Goal: Transaction & Acquisition: Purchase product/service

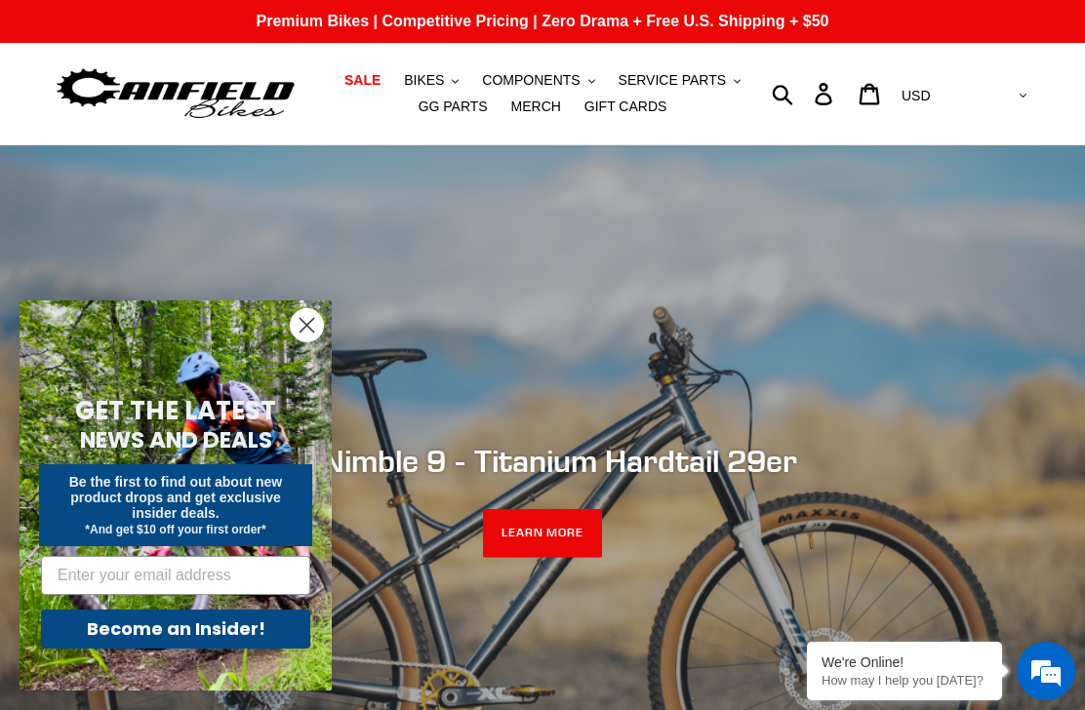
click at [370, 70] on link "SALE" at bounding box center [363, 80] width 56 height 26
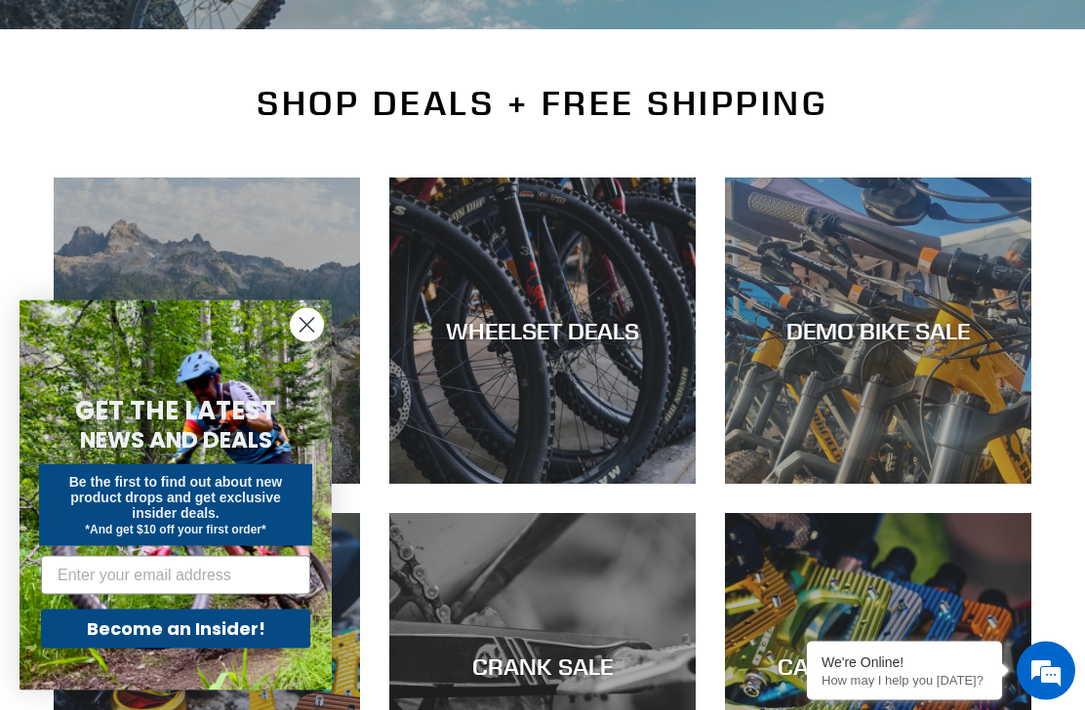
scroll to position [410, 0]
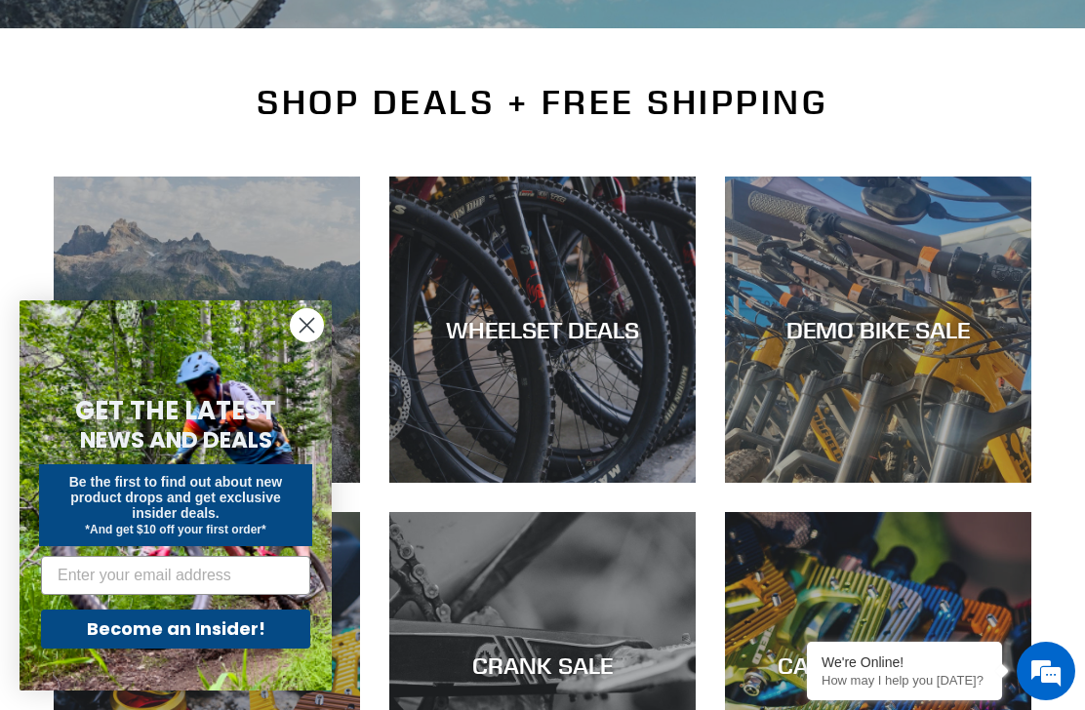
click at [316, 341] on circle "Close dialog" at bounding box center [307, 325] width 32 height 32
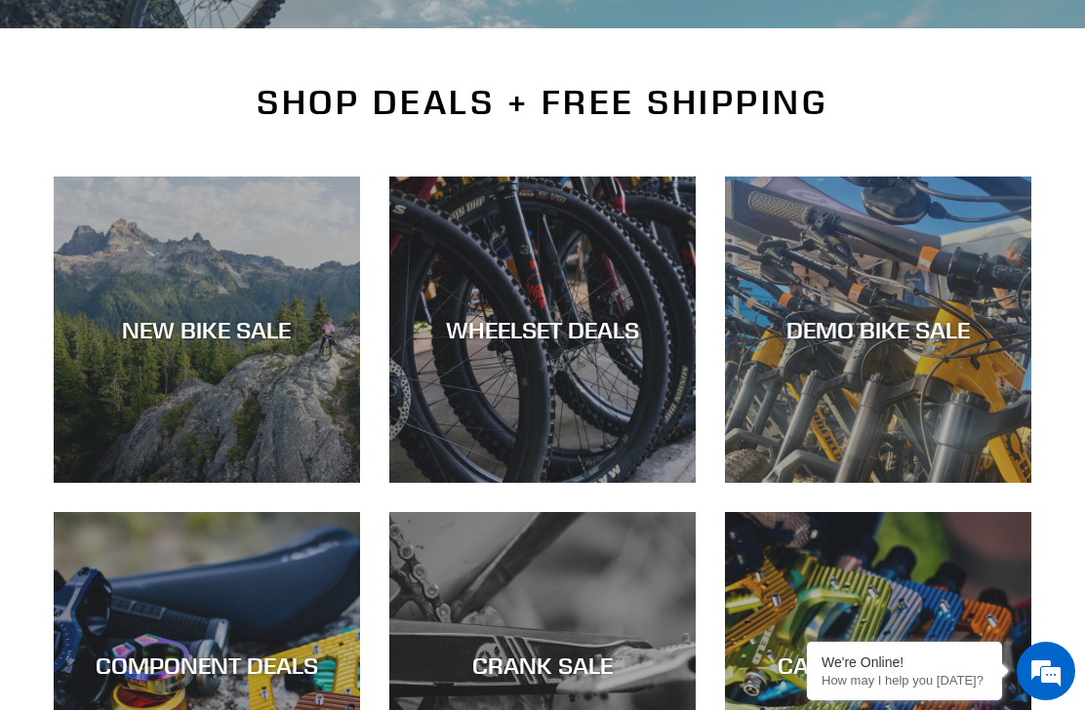
scroll to position [0, 0]
click at [861, 316] on div "DEMO BIKE SALE" at bounding box center [878, 330] width 306 height 28
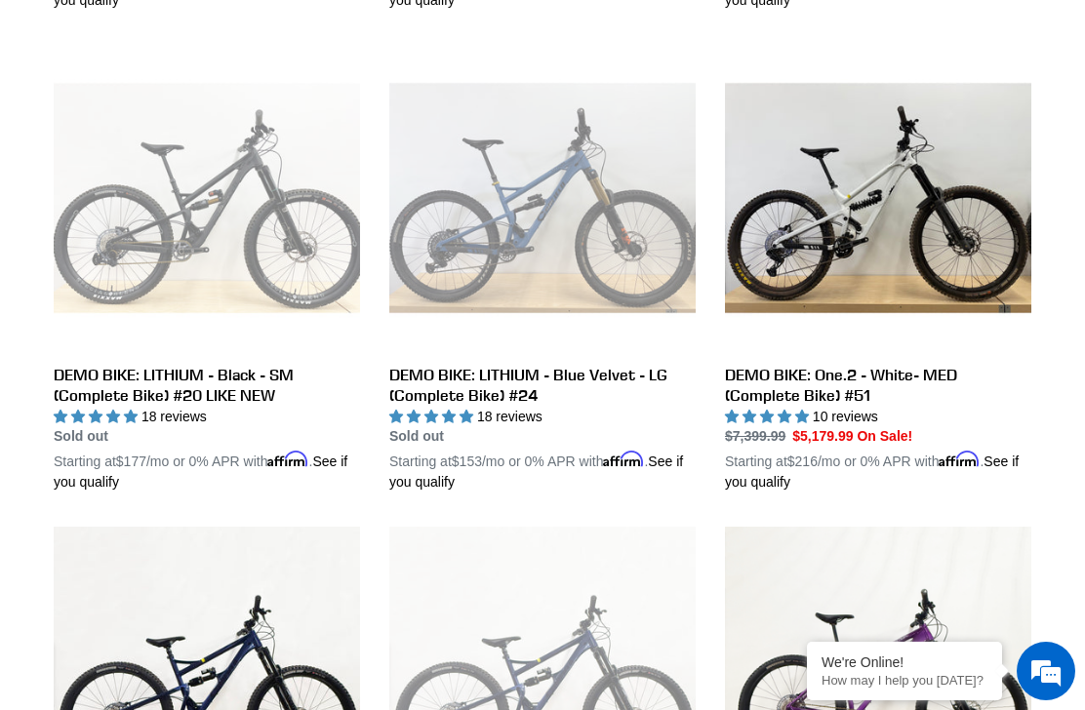
scroll to position [1018, 0]
click at [813, 375] on link "DEMO BIKE: One.2 - White- MED (Complete Bike) #51" at bounding box center [878, 270] width 306 height 449
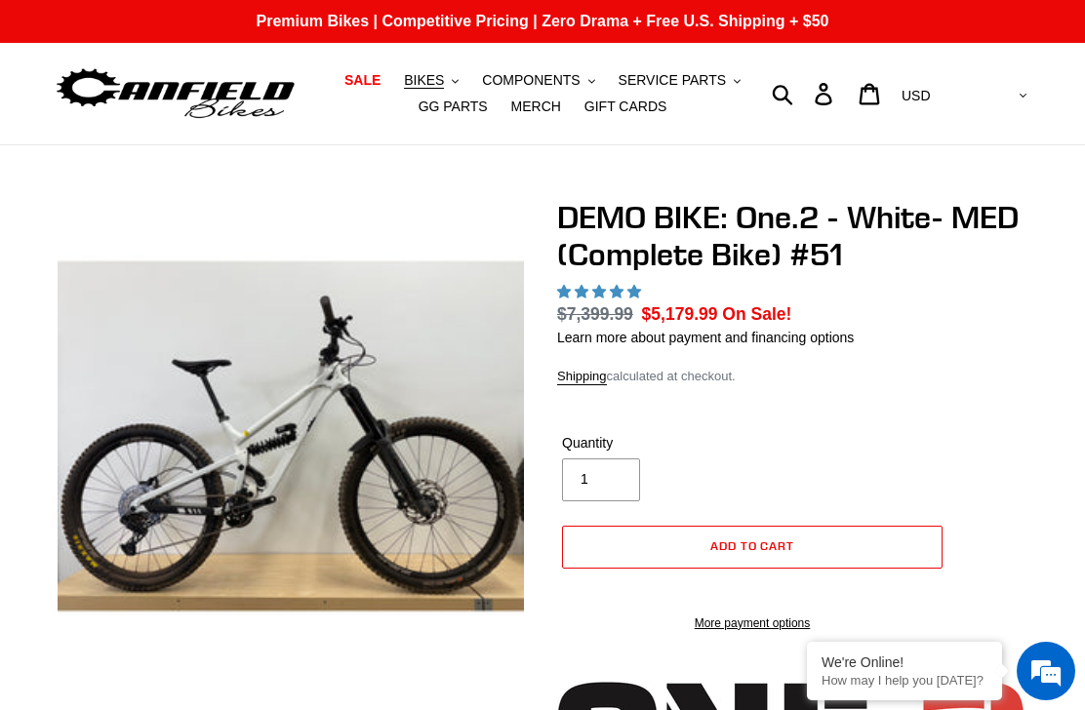
select select "highest-rating"
